Goal: Transaction & Acquisition: Purchase product/service

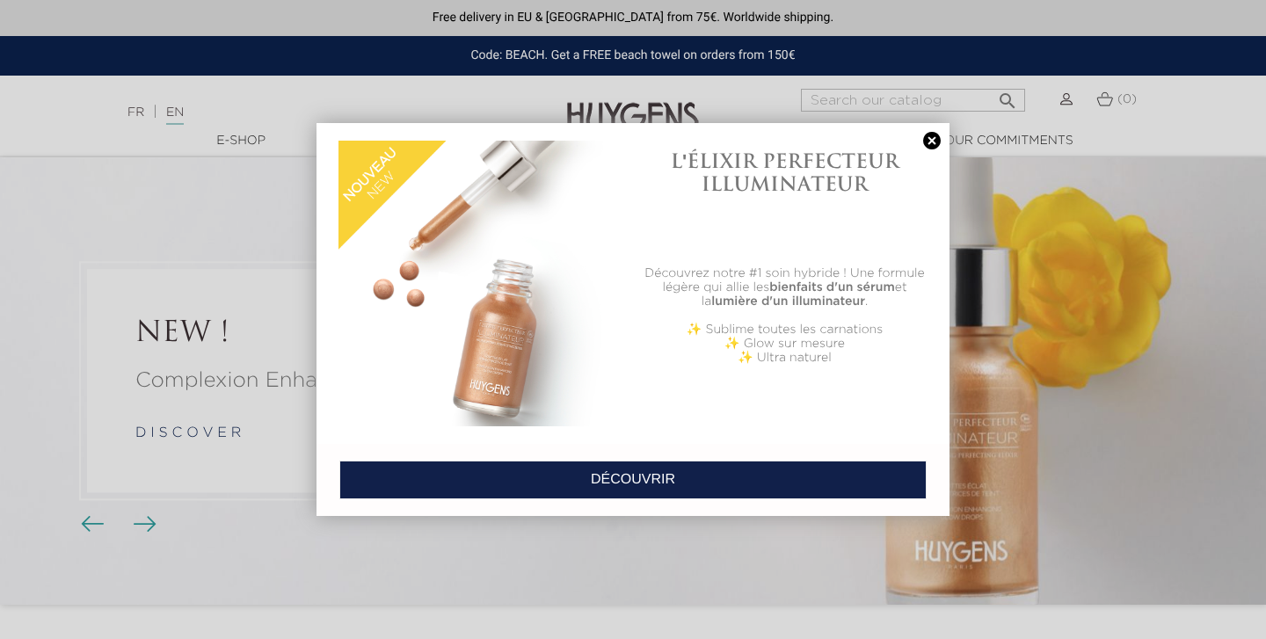
click at [931, 142] on link at bounding box center [932, 141] width 25 height 18
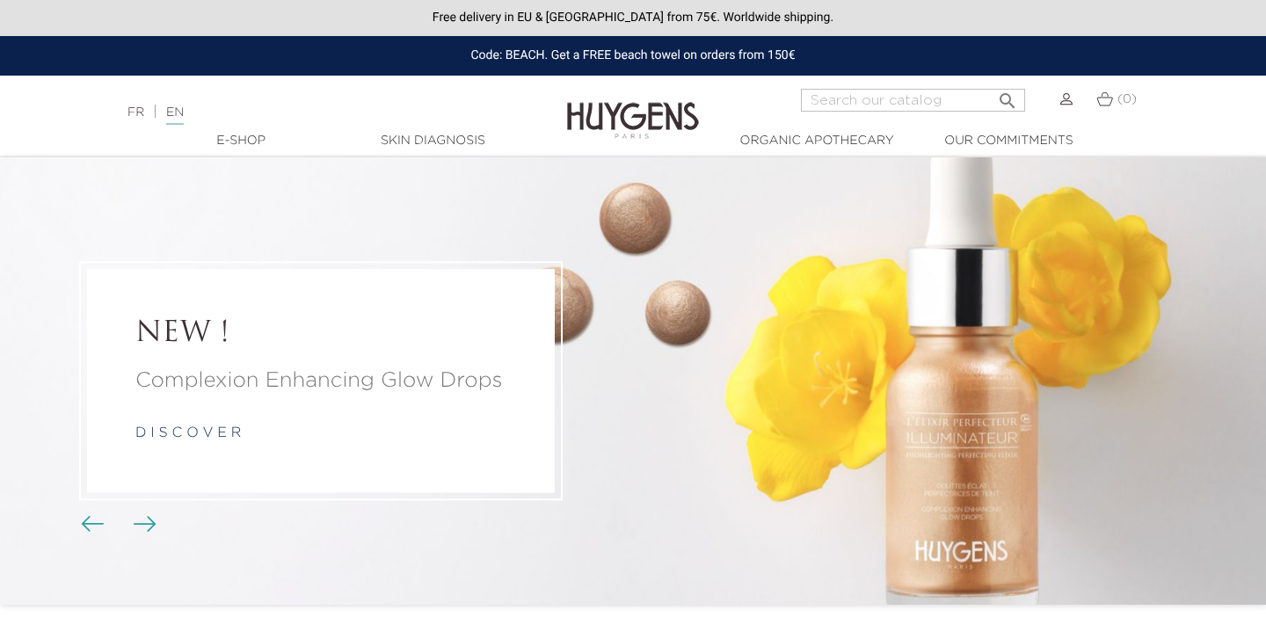
click at [1112, 104] on img at bounding box center [1105, 98] width 17 height 15
click at [1105, 98] on img at bounding box center [1105, 98] width 17 height 15
click at [1063, 103] on img at bounding box center [1066, 99] width 12 height 12
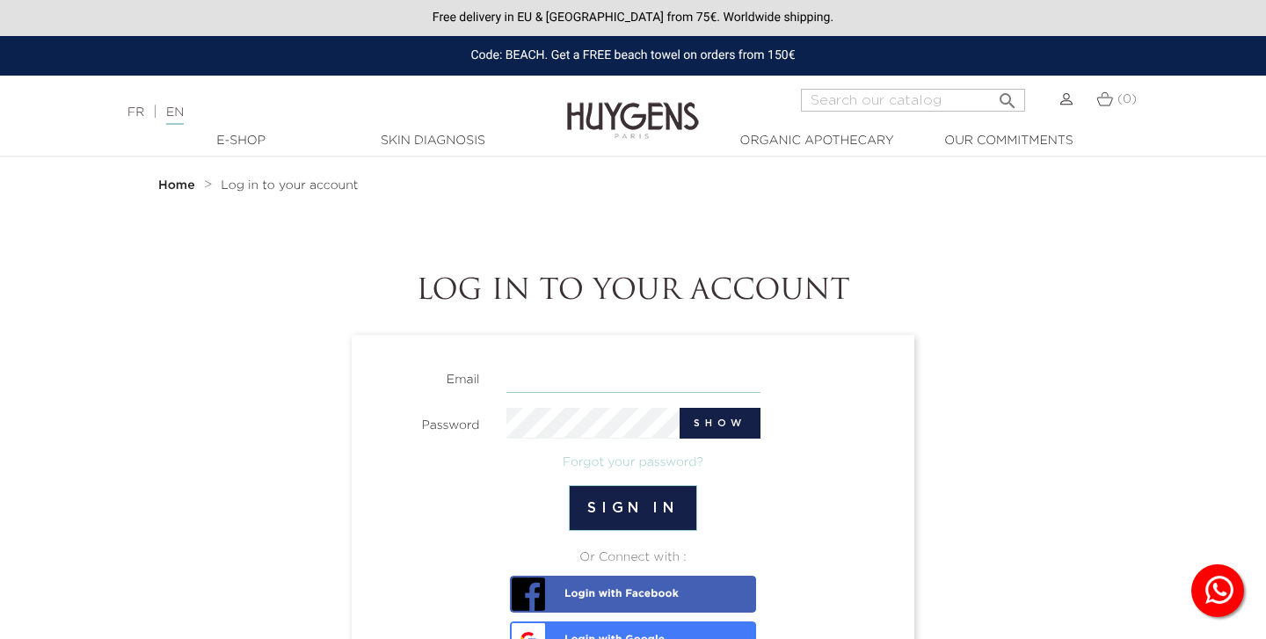
type input "dizzylizzy927@yahoo.com"
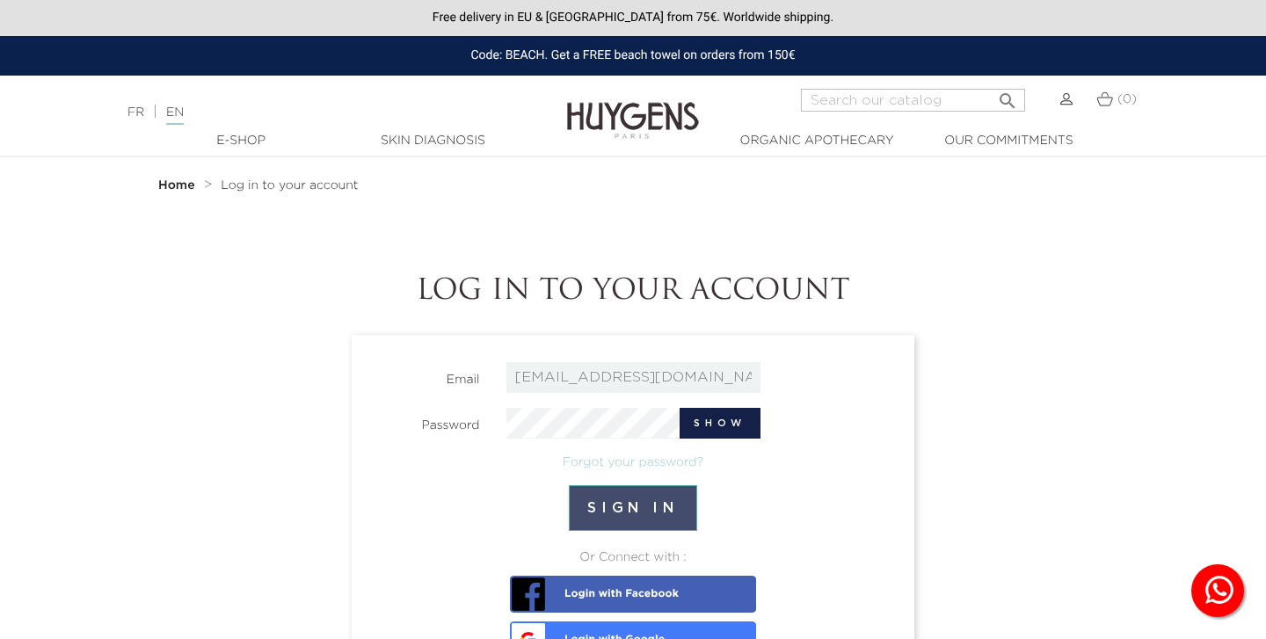
click at [619, 500] on button "Sign in" at bounding box center [633, 508] width 128 height 46
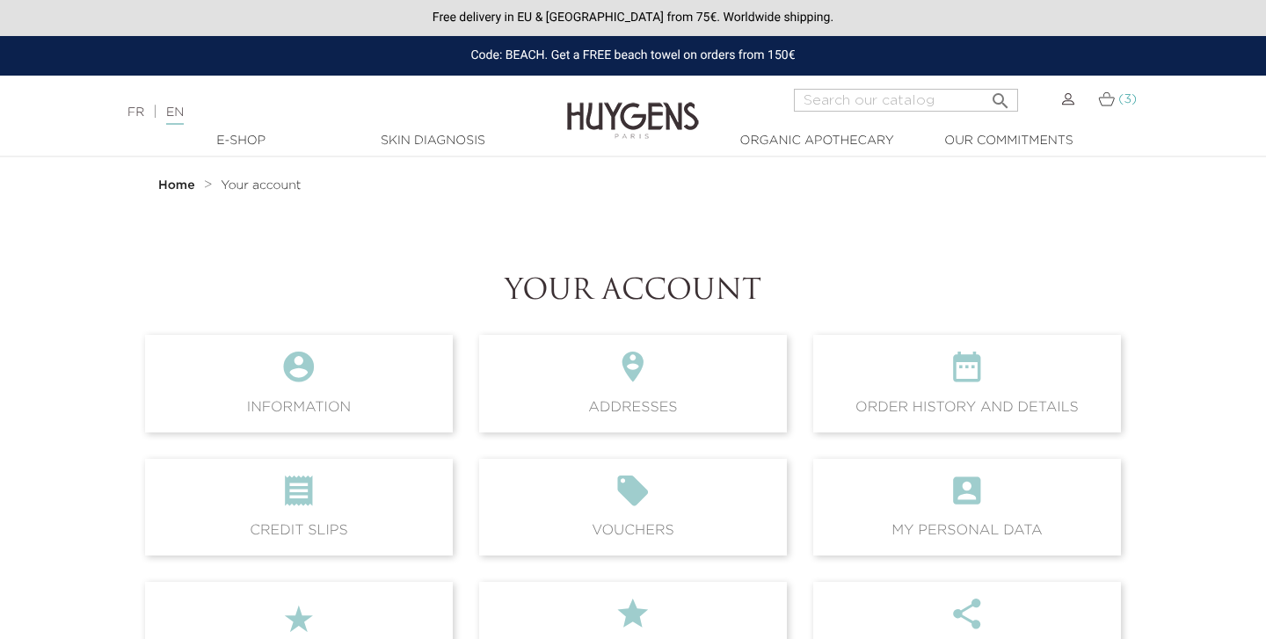
click at [1110, 101] on img at bounding box center [1106, 98] width 17 height 15
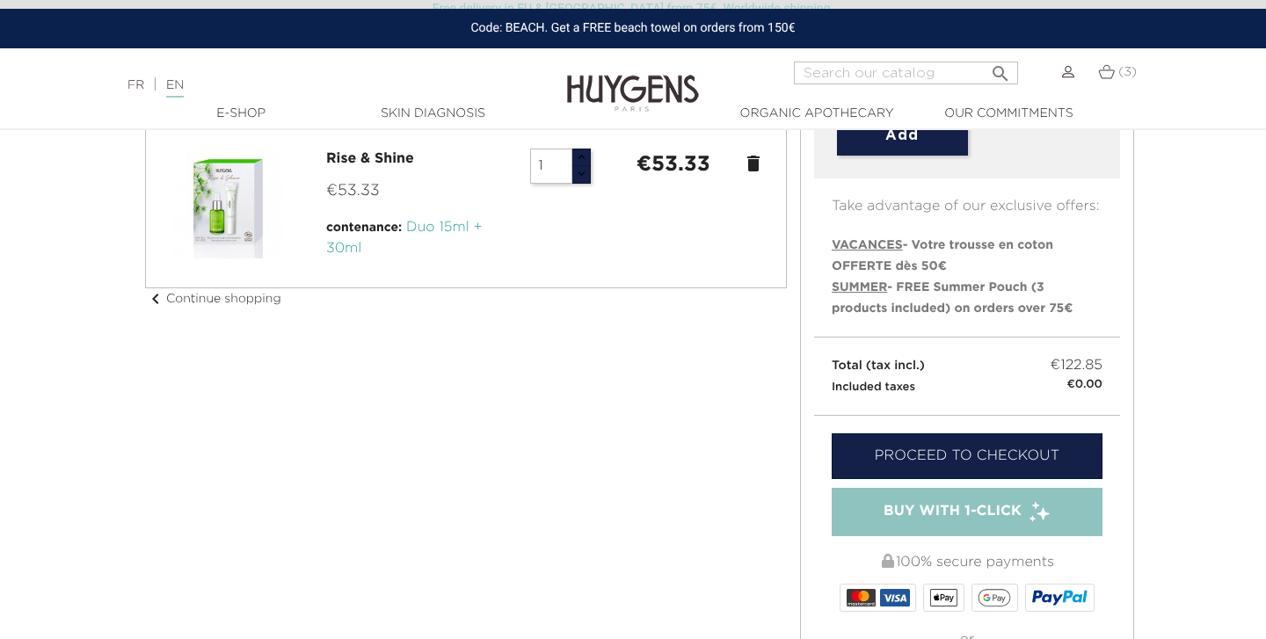
scroll to position [426, 0]
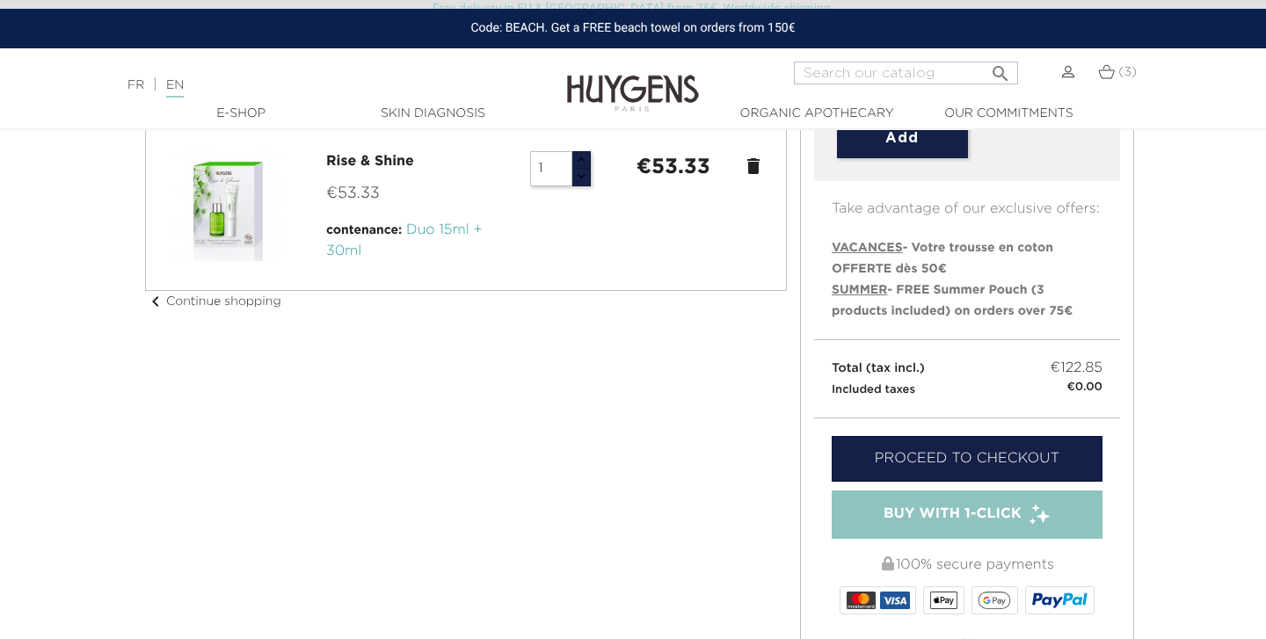
click at [842, 289] on span "SUMMER" at bounding box center [859, 290] width 55 height 12
type input "SUMMER"
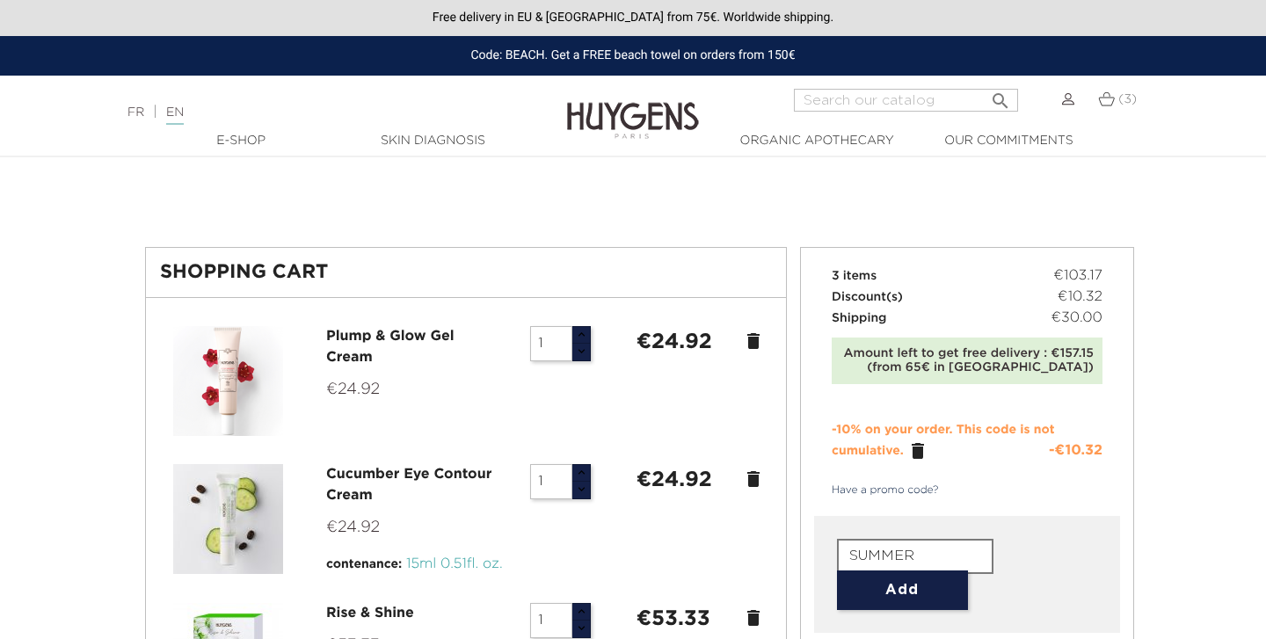
scroll to position [0, 0]
click at [651, 115] on img at bounding box center [633, 108] width 132 height 68
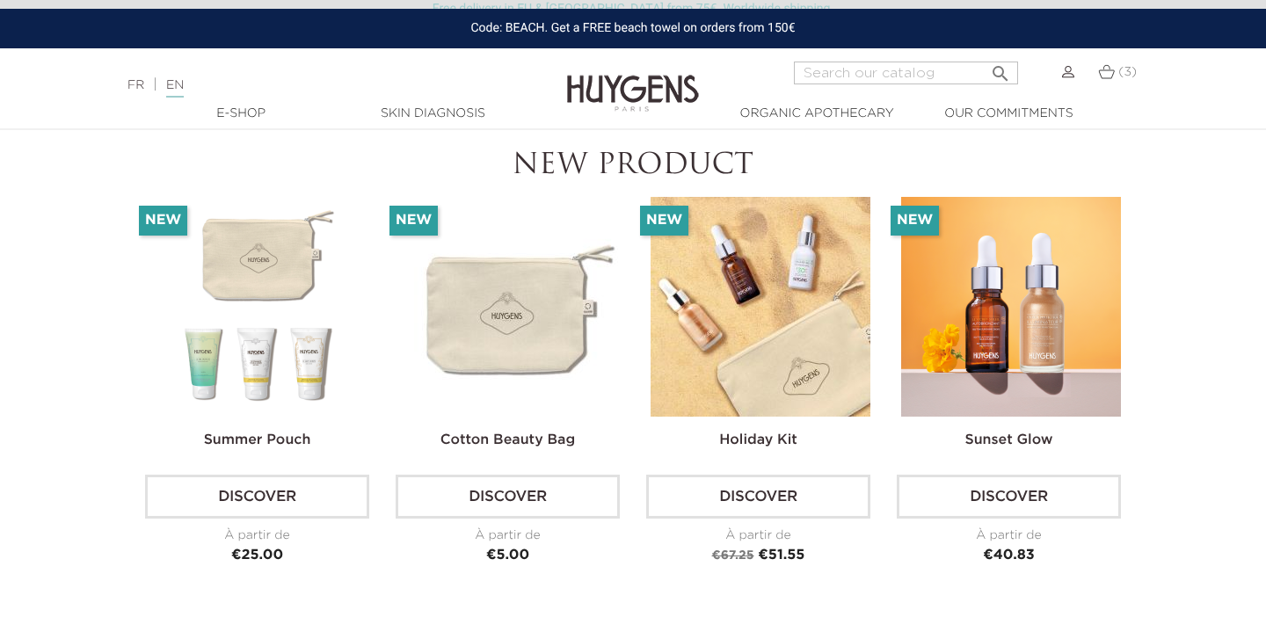
scroll to position [4068, 0]
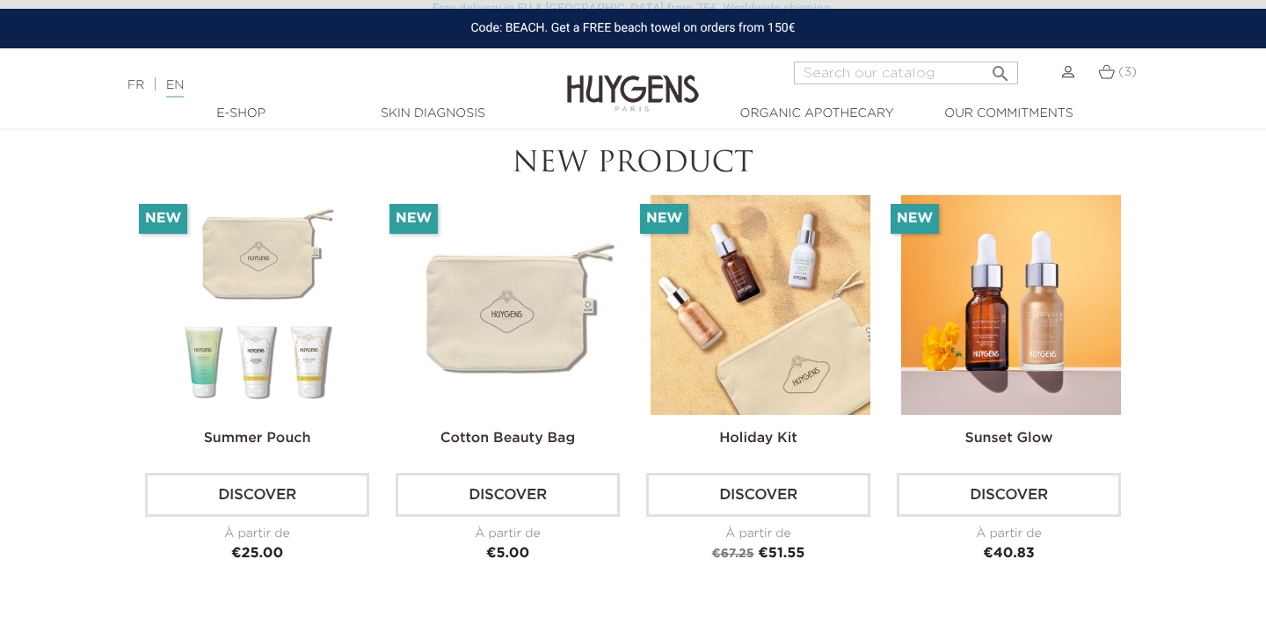
click at [228, 237] on img at bounding box center [259, 305] width 220 height 220
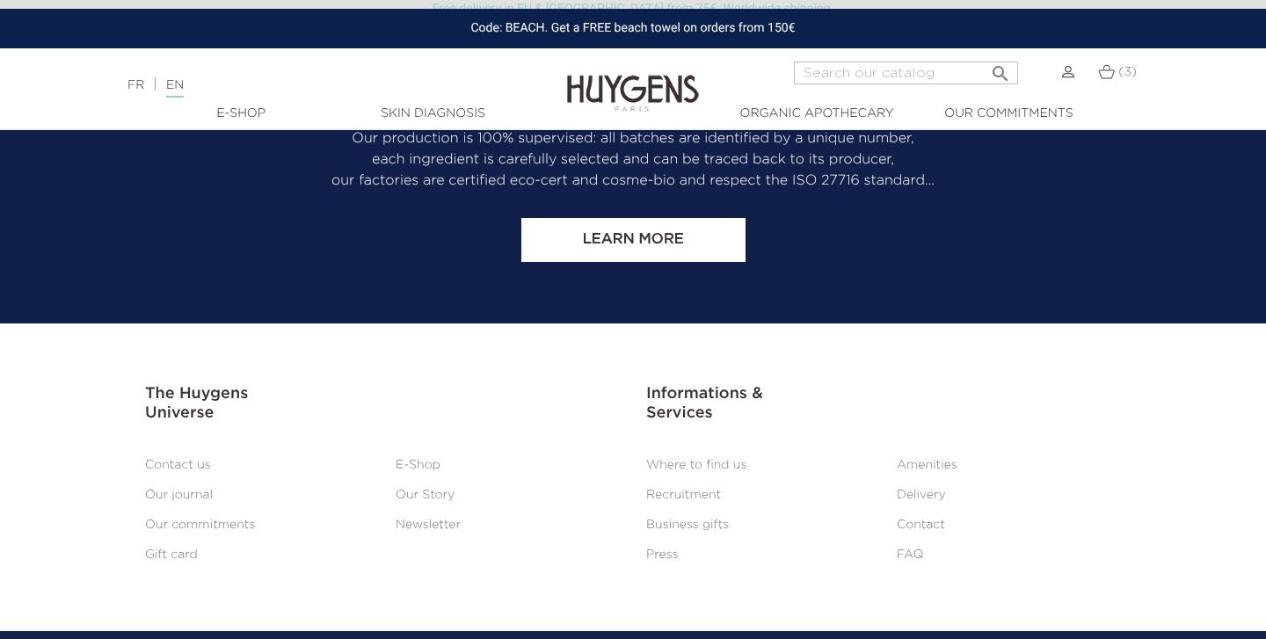
scroll to position [2967, 0]
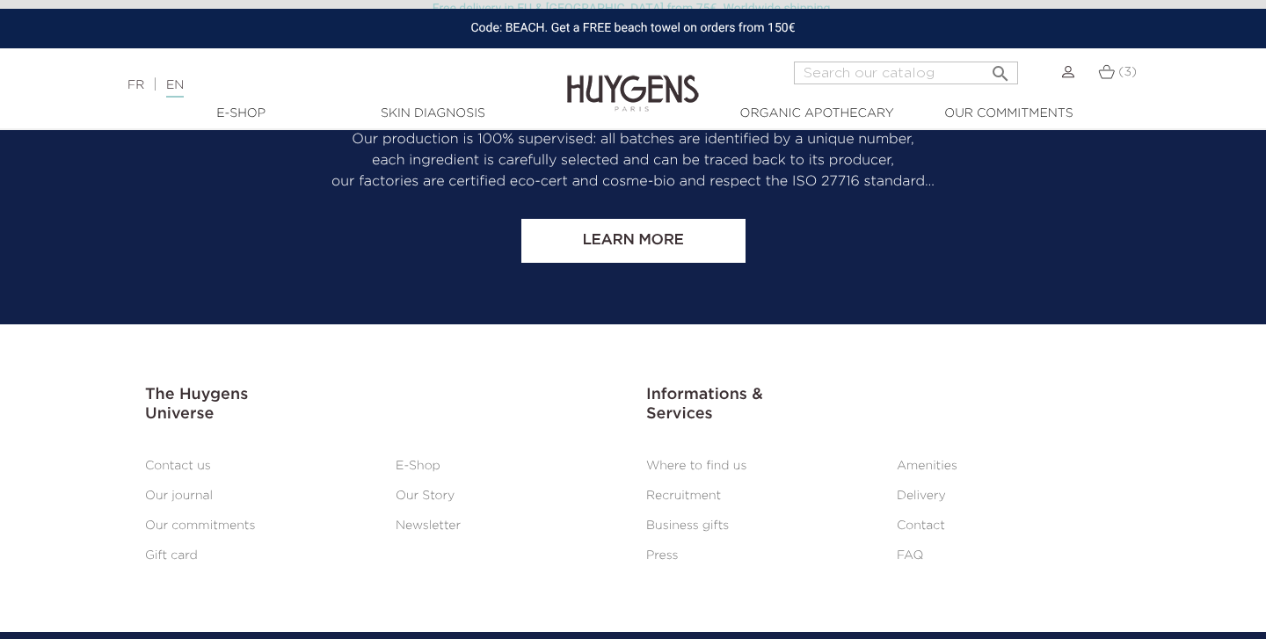
click at [933, 490] on link "Delivery" at bounding box center [921, 496] width 49 height 12
